Goal: Information Seeking & Learning: Learn about a topic

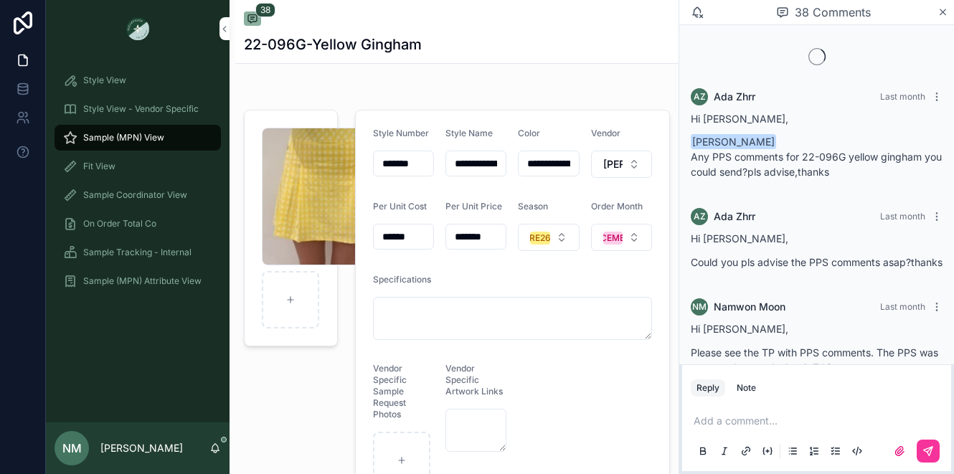
scroll to position [2145, 0]
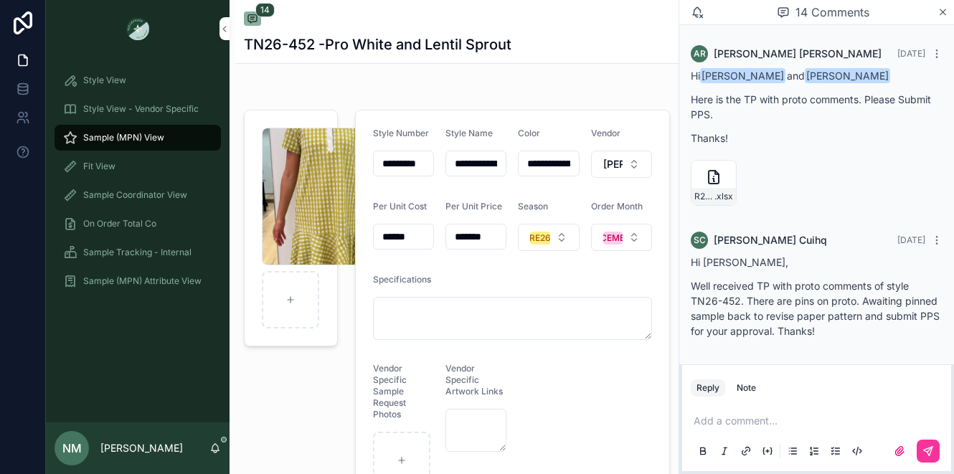
scroll to position [1381, 0]
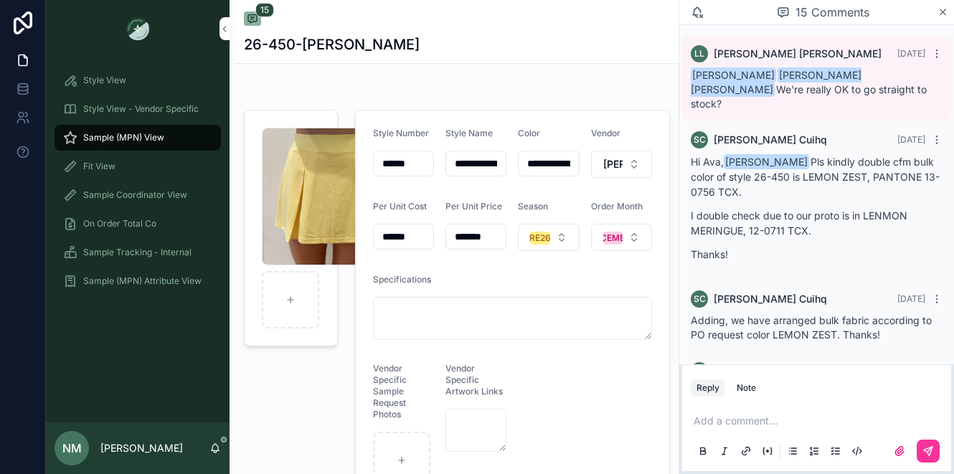
scroll to position [1853, 0]
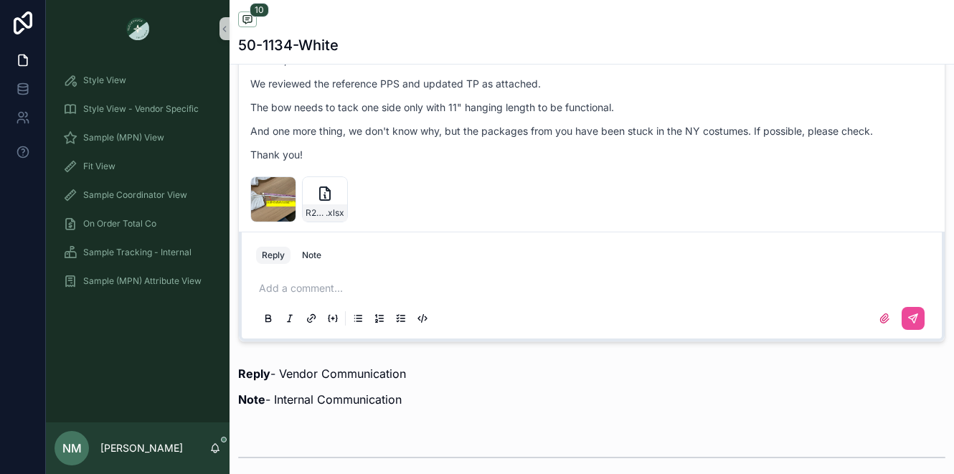
scroll to position [999, 0]
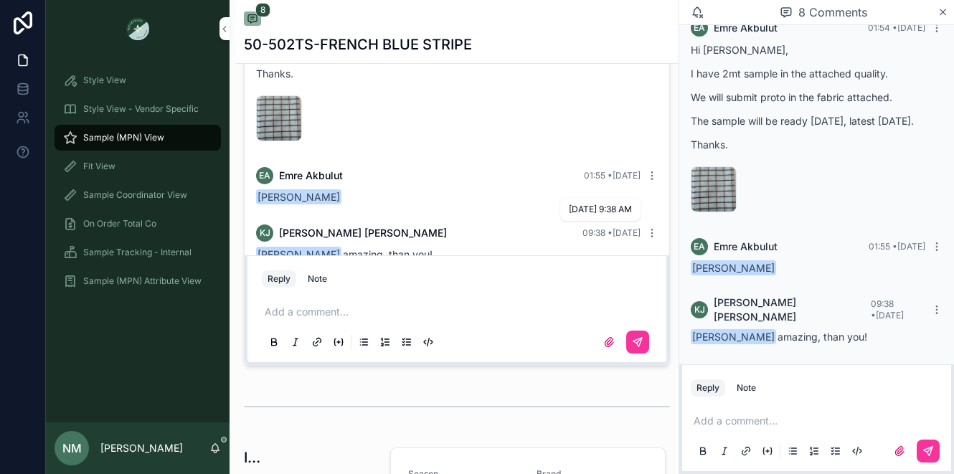
scroll to position [521, 0]
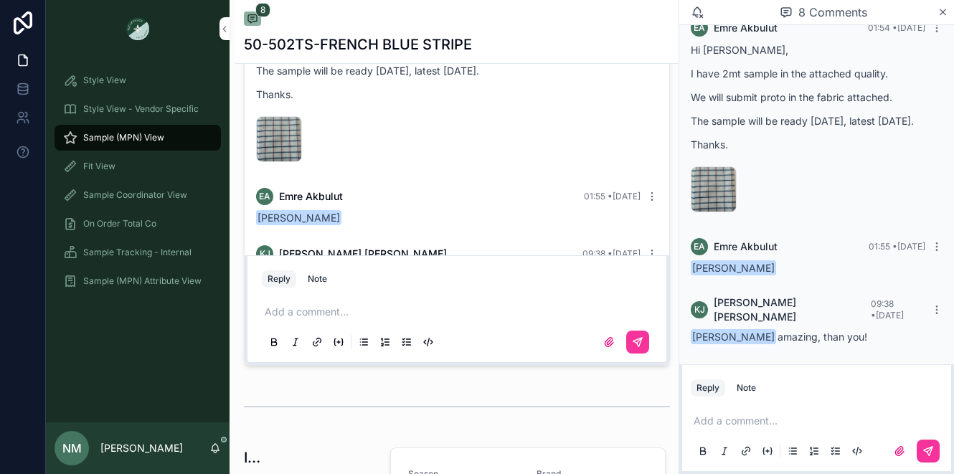
click at [0, 0] on icon "scrollable content" at bounding box center [0, 0] width 0 height 0
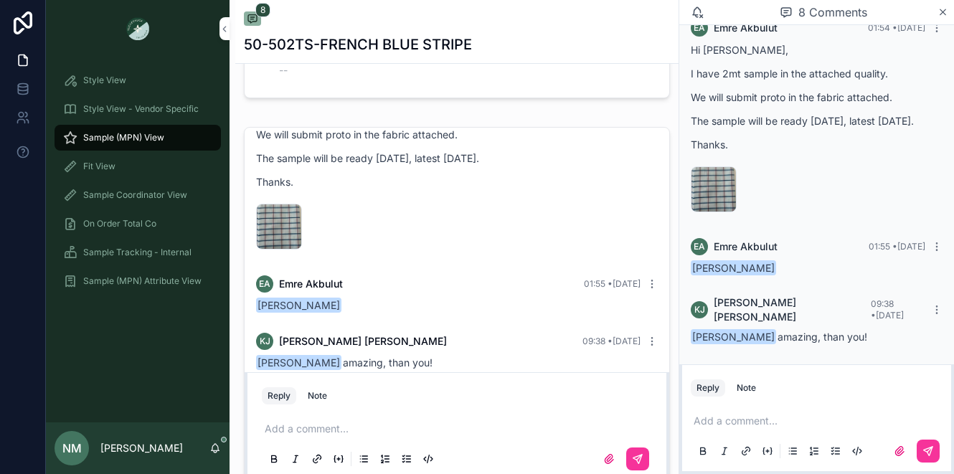
scroll to position [541, 0]
